Goal: Task Accomplishment & Management: Manage account settings

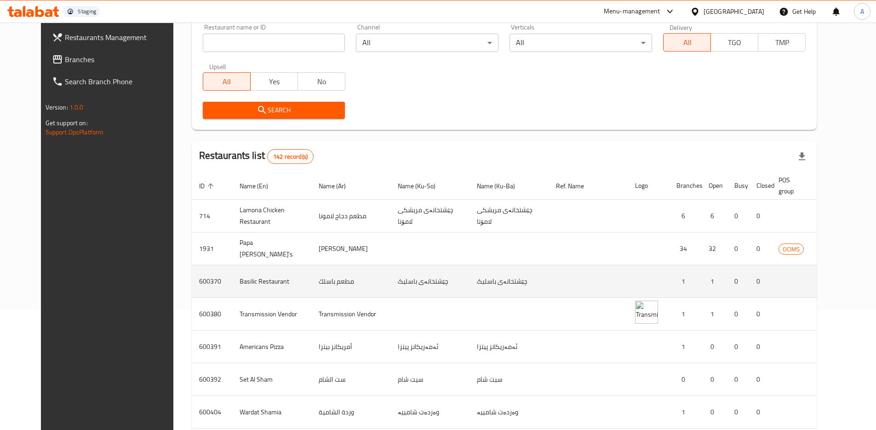
scroll to position [142, 0]
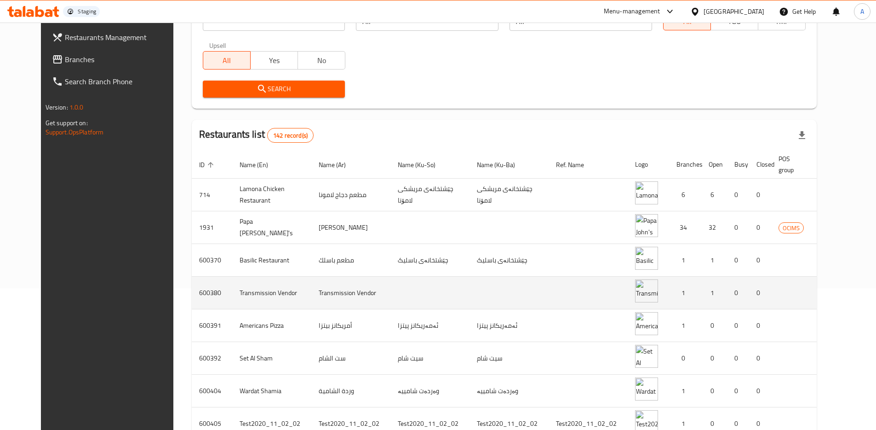
click at [874, 288] on icon "enhanced table" at bounding box center [879, 292] width 11 height 11
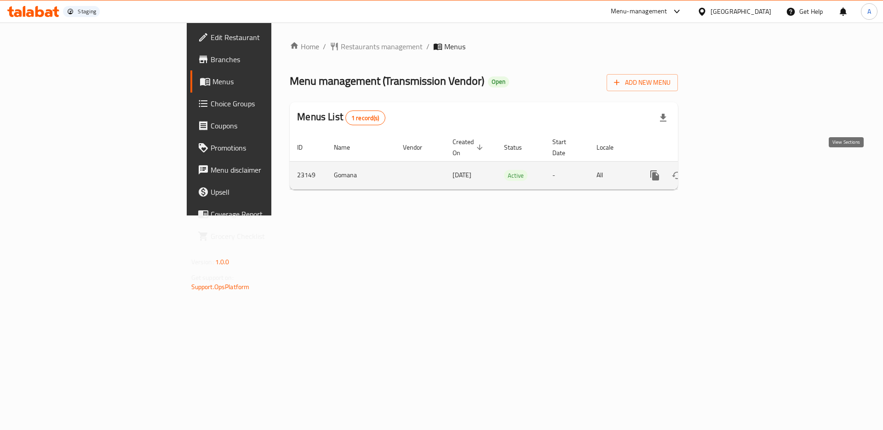
click at [727, 170] on icon "enhanced table" at bounding box center [721, 175] width 11 height 11
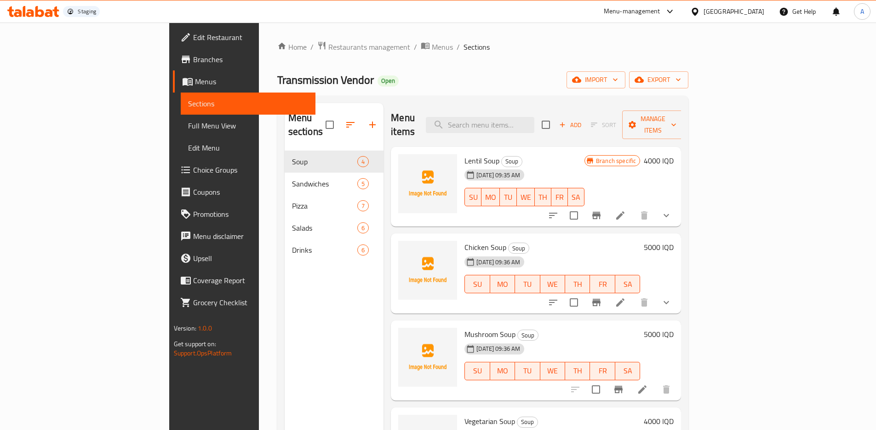
click at [633, 207] on li at bounding box center [621, 215] width 26 height 17
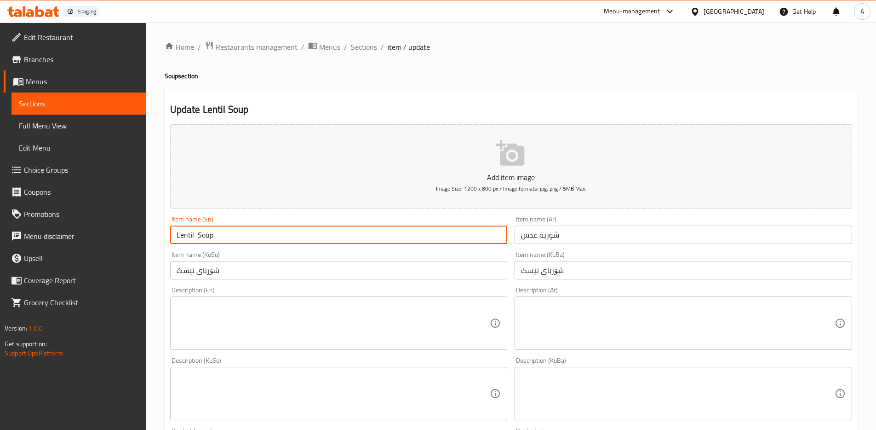
click at [301, 238] on input "Lentil Soup" at bounding box center [339, 234] width 338 height 18
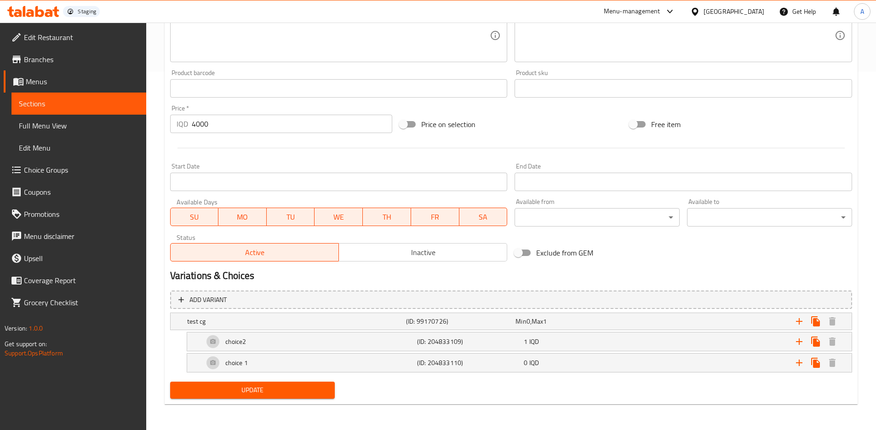
type input "[PERSON_NAME] edited"
click at [302, 389] on span "Update" at bounding box center [253, 390] width 150 height 12
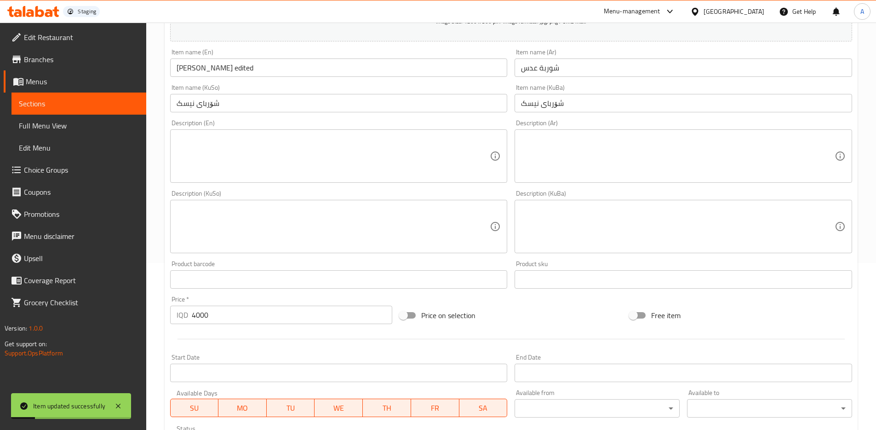
scroll to position [0, 0]
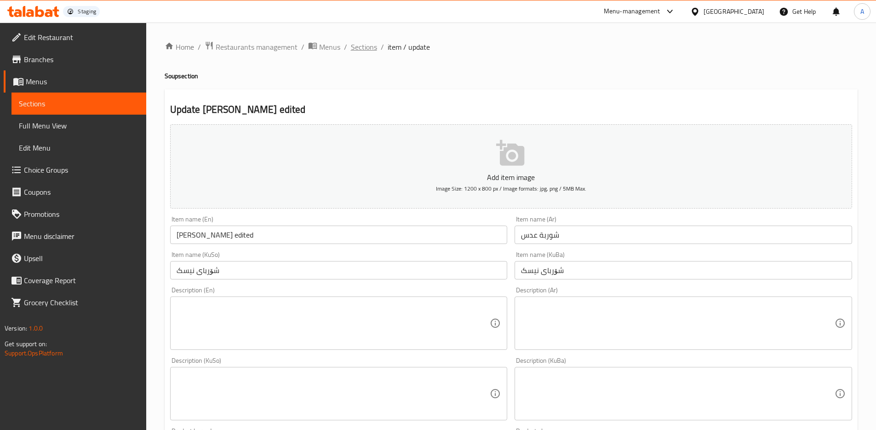
click at [354, 48] on span "Sections" at bounding box center [364, 46] width 26 height 11
